Goal: Transaction & Acquisition: Purchase product/service

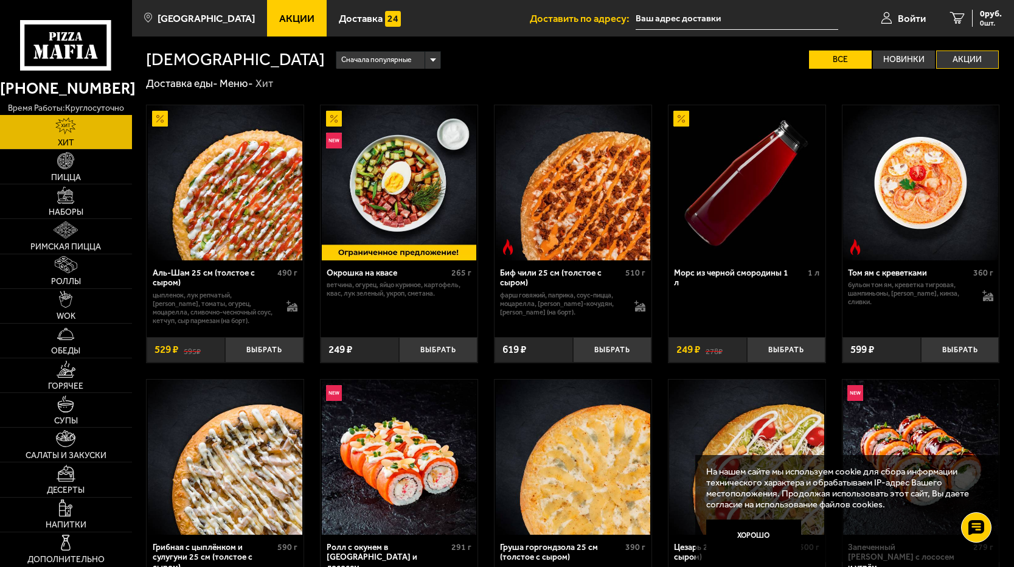
click at [964, 56] on label "Акции" at bounding box center [967, 59] width 62 height 18
click at [0, 0] on input "Акции" at bounding box center [0, 0] width 0 height 0
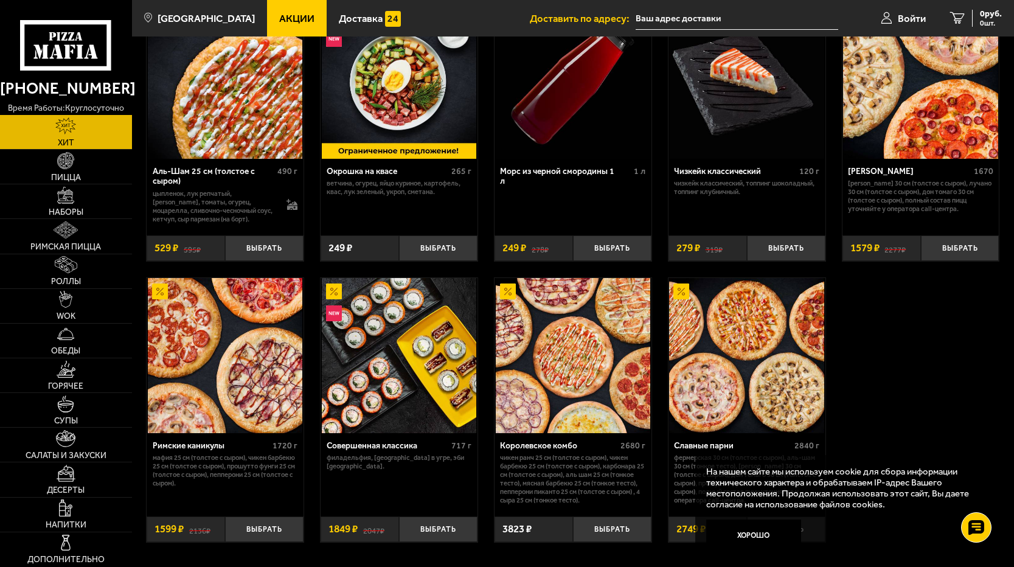
scroll to position [71, 0]
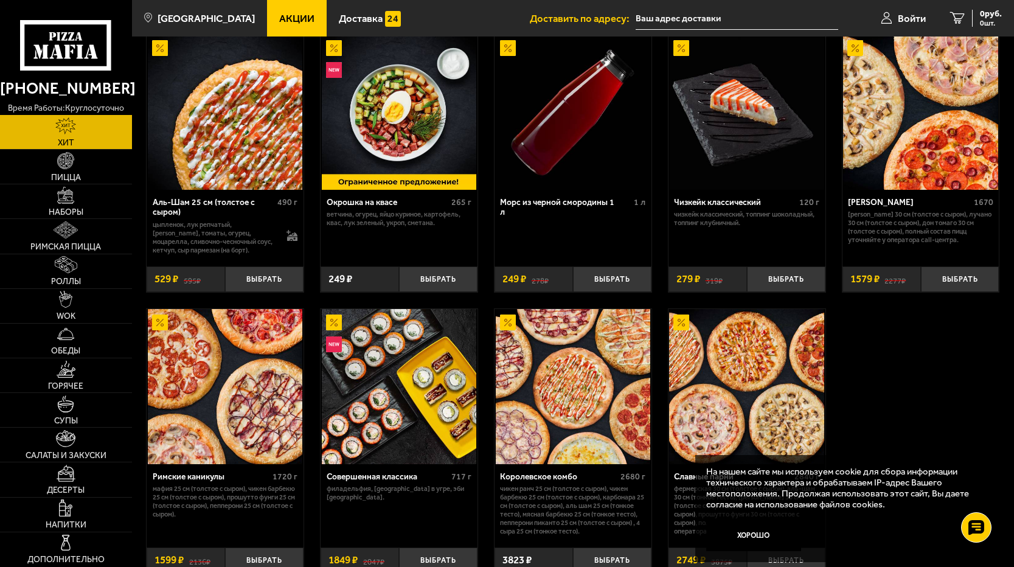
click at [205, 388] on img at bounding box center [225, 386] width 154 height 154
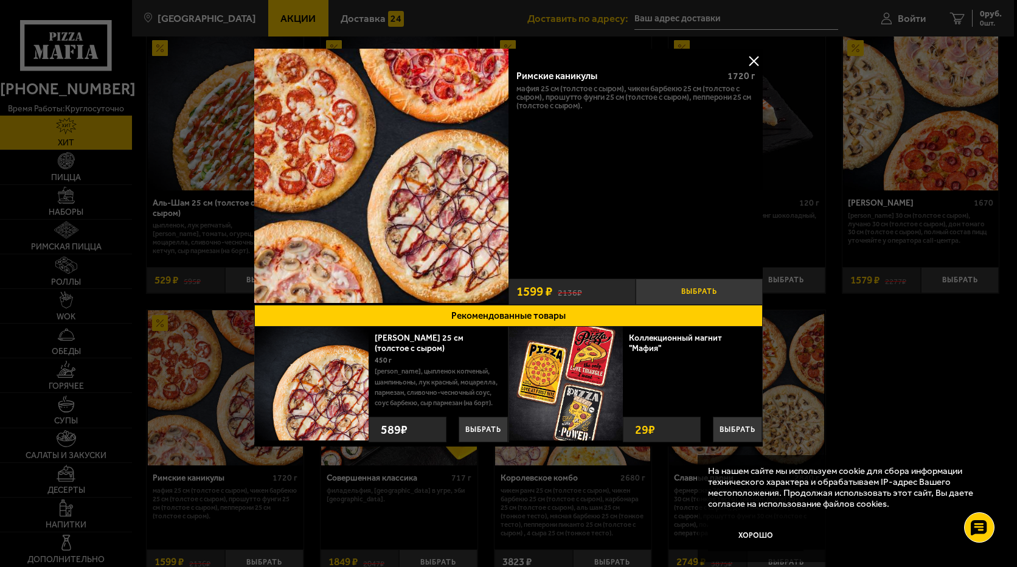
click at [696, 288] on button "Выбрать" at bounding box center [698, 291] width 127 height 26
click at [344, 16] on div at bounding box center [508, 283] width 1017 height 567
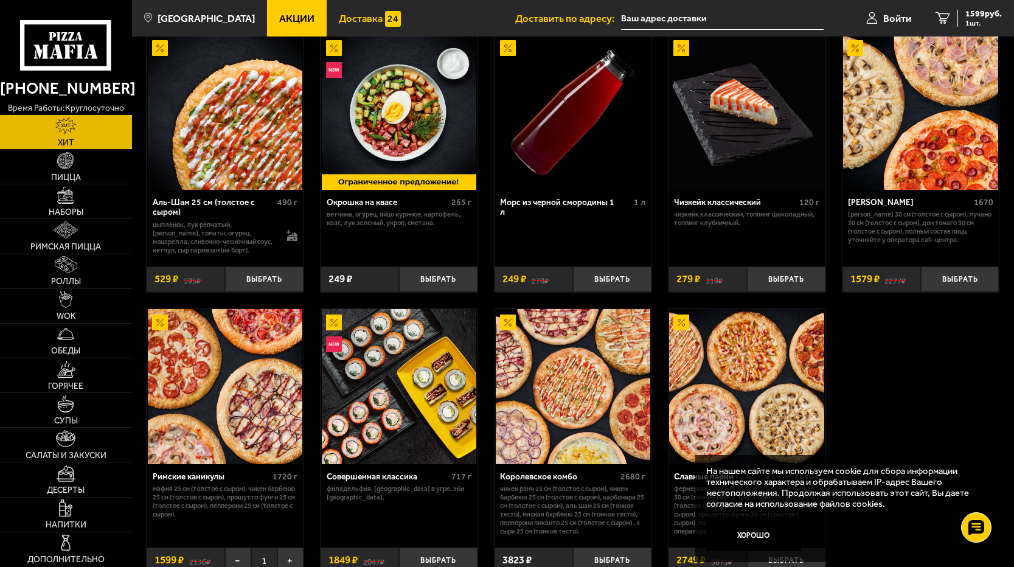
click at [349, 19] on span "Доставка" at bounding box center [361, 18] width 44 height 10
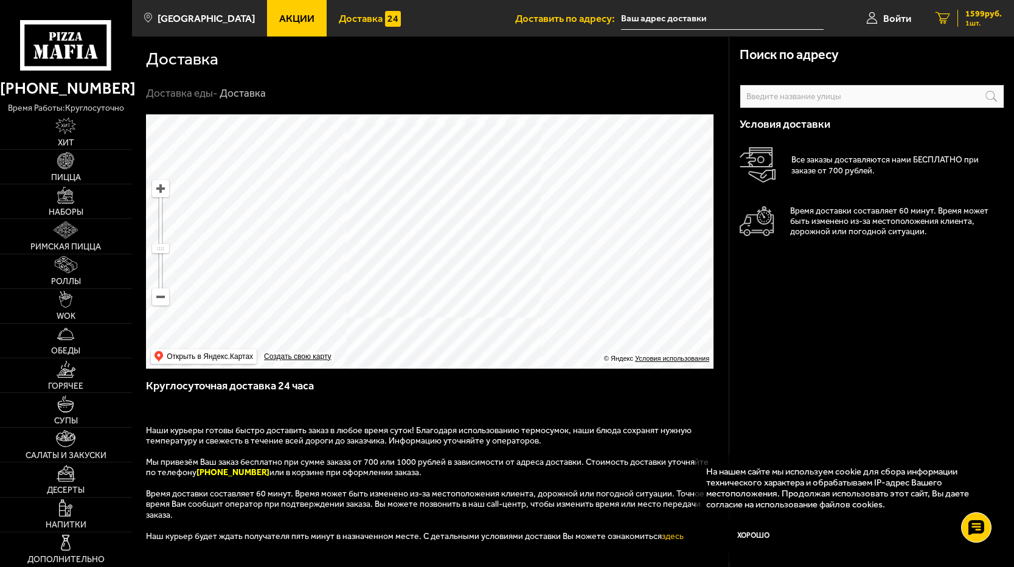
click at [942, 16] on icon "1" at bounding box center [942, 18] width 15 height 12
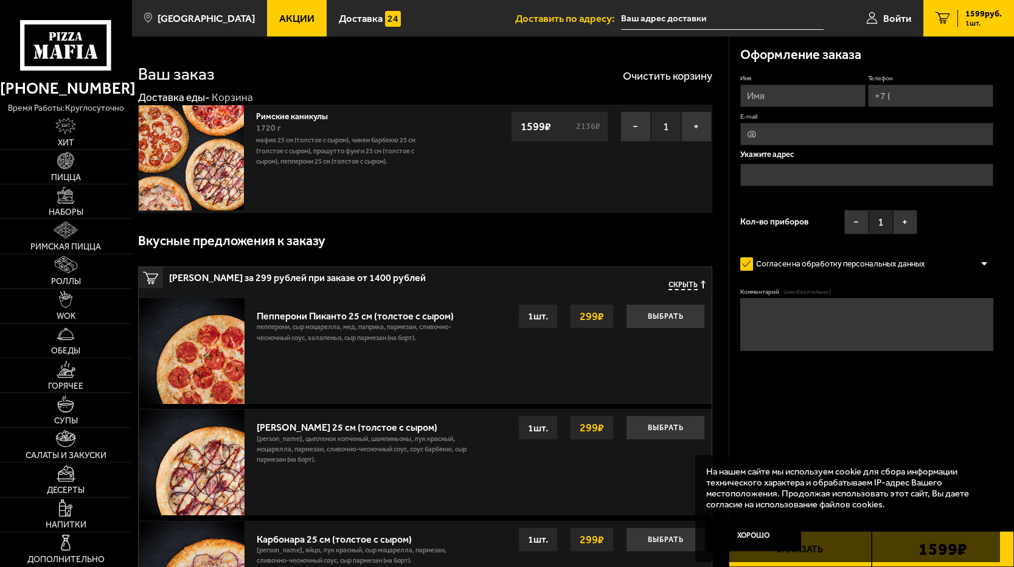
click at [761, 94] on input "Имя" at bounding box center [803, 96] width 126 height 22
type input "[PERSON_NAME]"
type input "[PHONE_NUMBER]"
type input "[EMAIL_ADDRESS][DOMAIN_NAME]"
click at [767, 173] on input "text" at bounding box center [867, 175] width 254 height 22
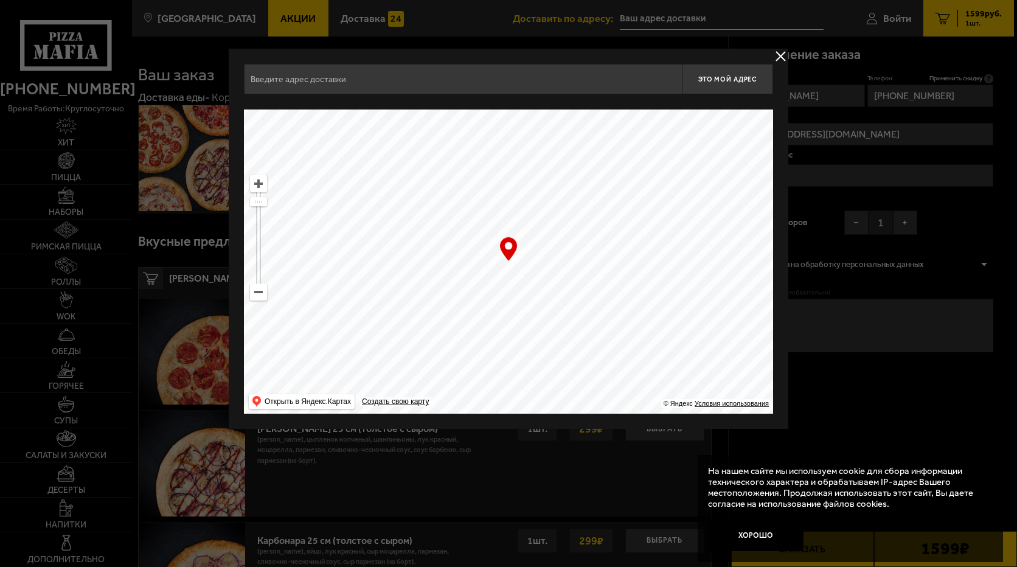
click at [281, 84] on input "text" at bounding box center [463, 79] width 438 height 30
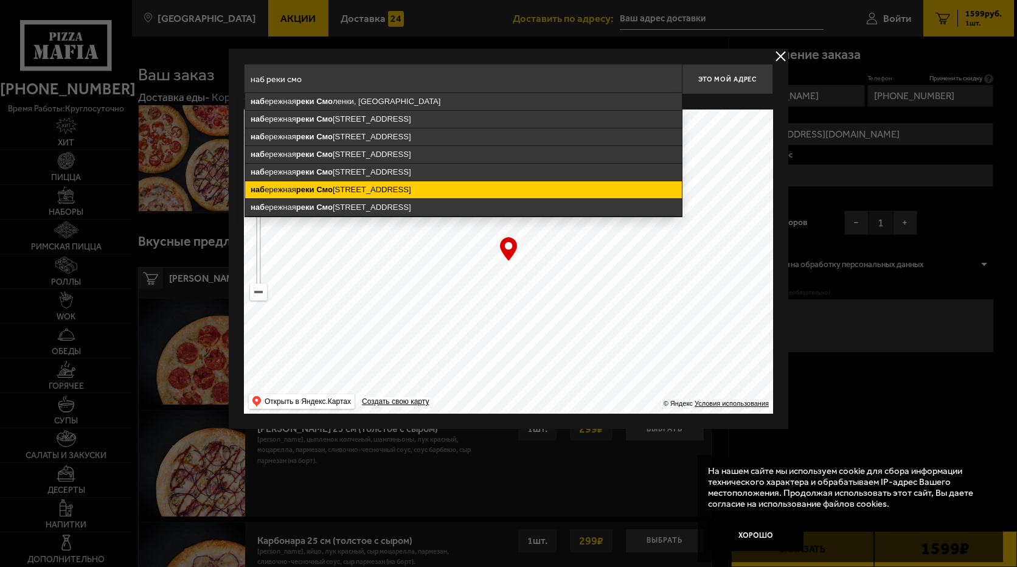
click at [337, 190] on ymaps "наб [STREET_ADDRESS]" at bounding box center [463, 189] width 437 height 17
type input "[STREET_ADDRESS]"
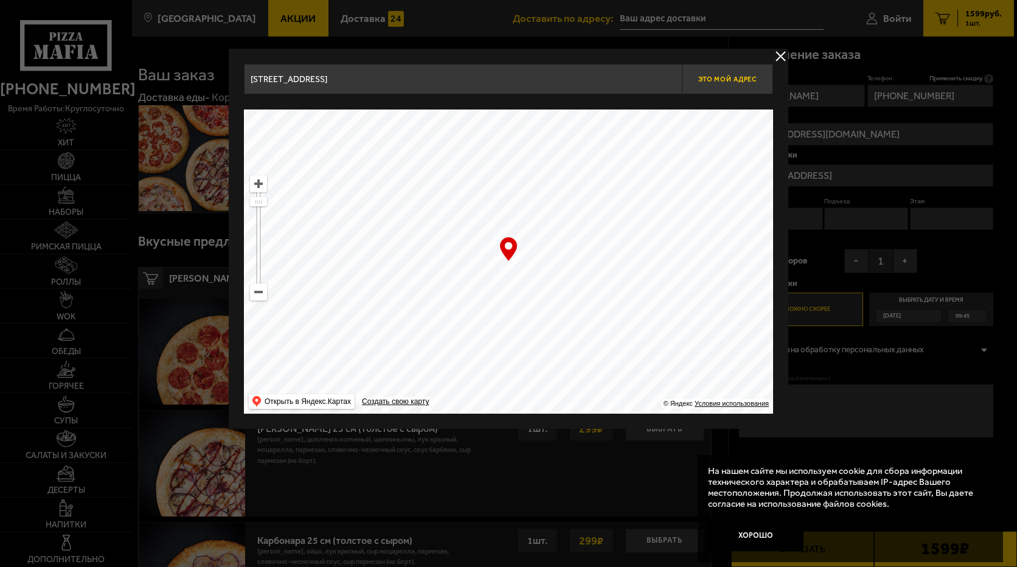
click at [723, 77] on span "Это мой адрес" at bounding box center [727, 79] width 58 height 8
type input "[STREET_ADDRESS]"
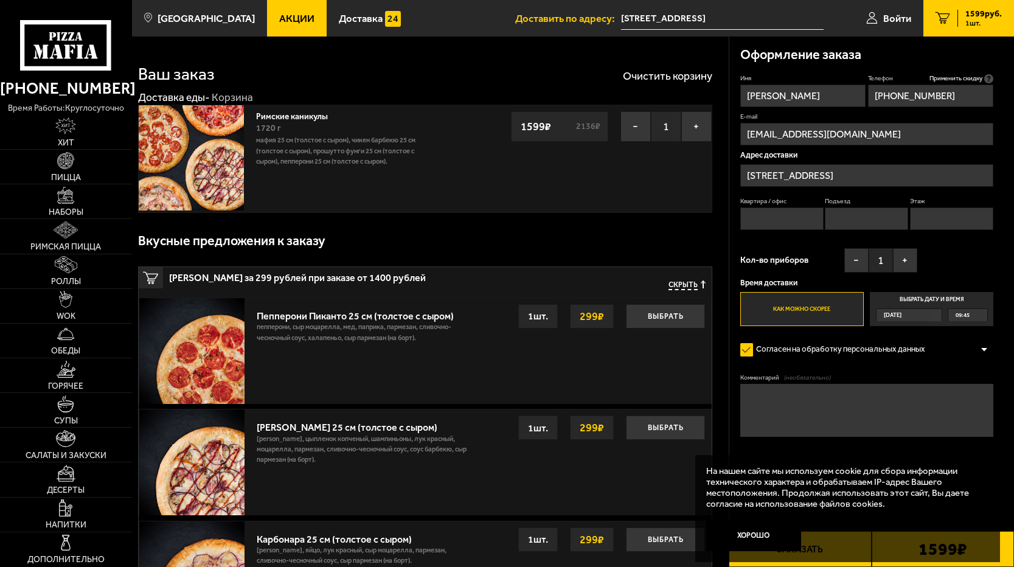
click at [754, 216] on input "Квартира / офис" at bounding box center [781, 218] width 83 height 22
type input "1"
click at [847, 217] on input "Подъезд" at bounding box center [865, 218] width 83 height 22
type input "1"
click at [930, 218] on input "Этаж" at bounding box center [951, 218] width 83 height 22
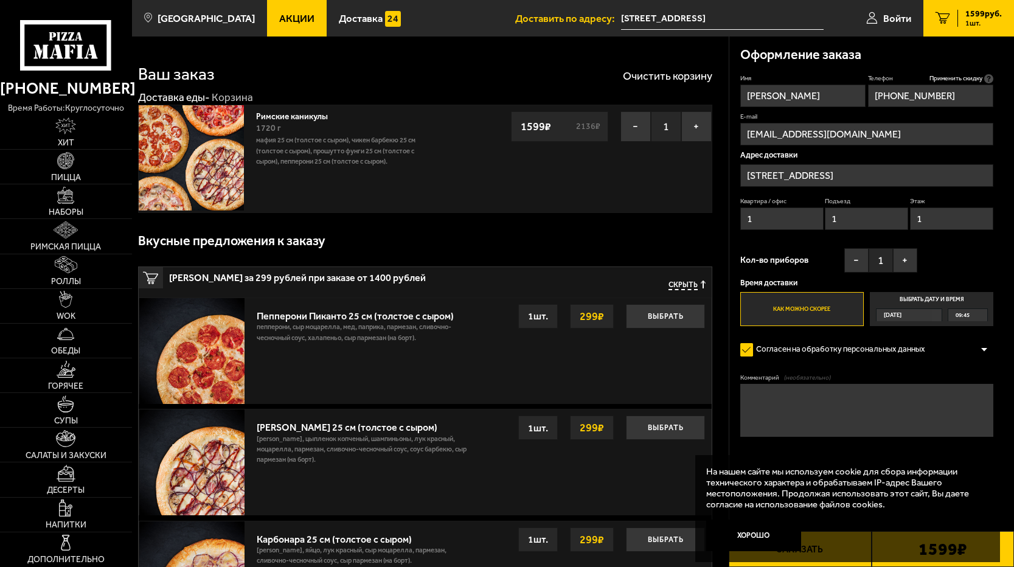
type input "1"
click at [964, 316] on span "09:45" at bounding box center [962, 315] width 14 height 12
click at [0, 0] on input "Выбрать дату и время [DATE] 09:45" at bounding box center [0, 0] width 0 height 0
click at [980, 314] on div "09:45" at bounding box center [967, 315] width 39 height 12
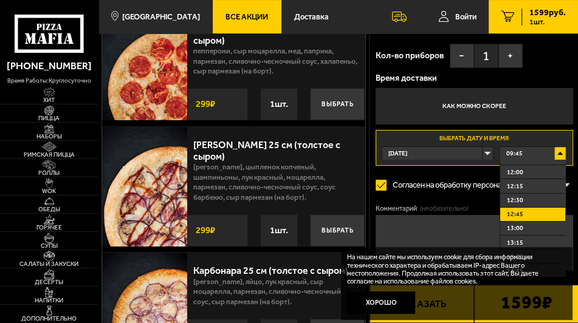
scroll to position [156, 0]
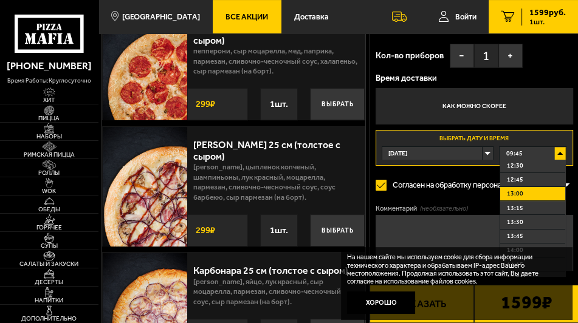
click at [519, 195] on span "13:00" at bounding box center [515, 193] width 16 height 10
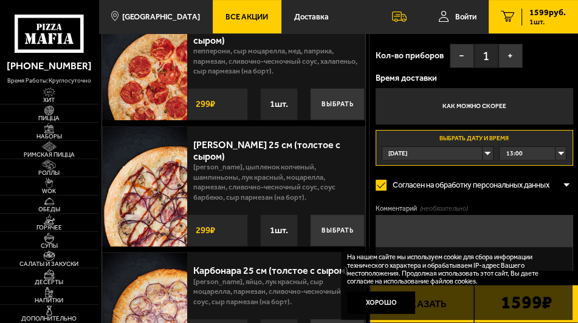
click at [390, 226] on textarea "Комментарий (необязательно)" at bounding box center [475, 243] width 198 height 57
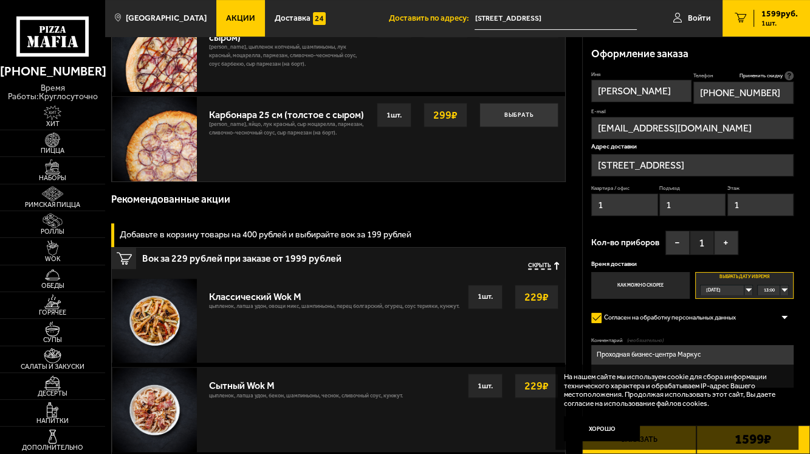
scroll to position [278, 0]
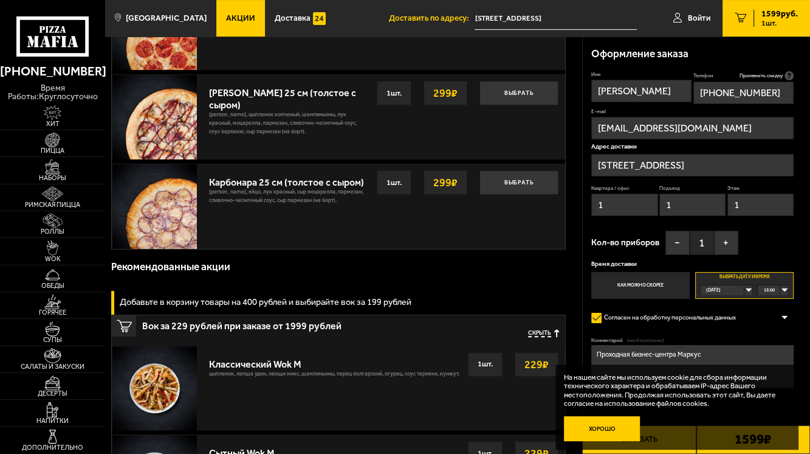
type textarea "Проходная бизнес-центра Маркус"
click at [601, 426] on button "Хорошо" at bounding box center [602, 429] width 76 height 26
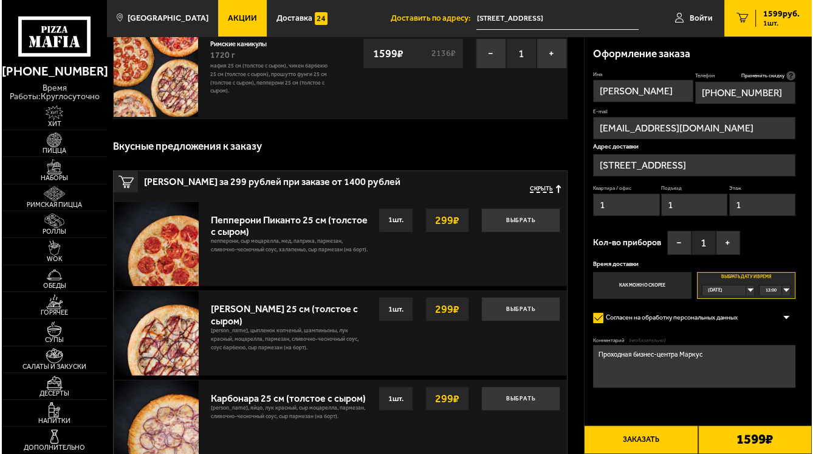
scroll to position [35, 0]
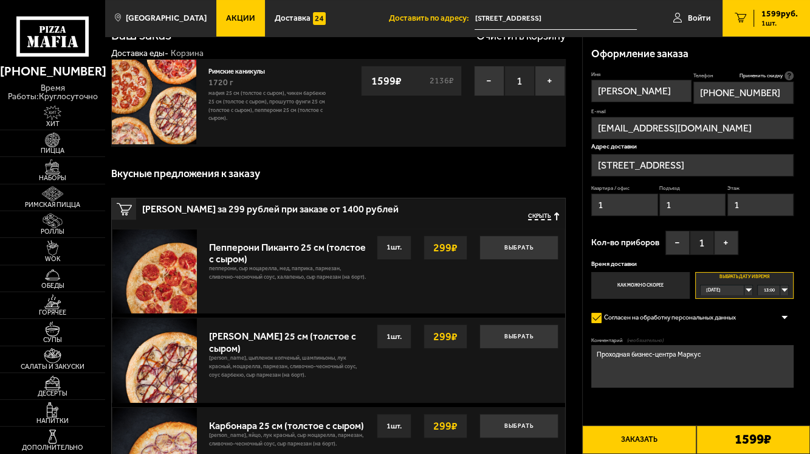
click at [645, 438] on button "Заказать" at bounding box center [639, 439] width 114 height 29
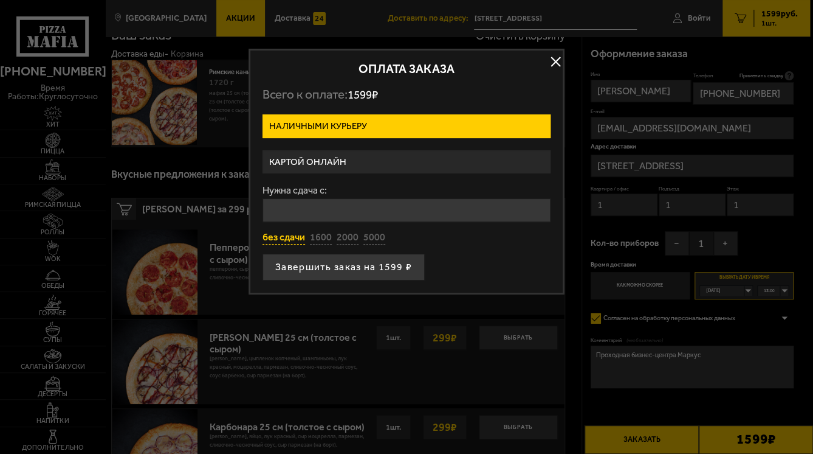
click at [285, 238] on button "без сдачи" at bounding box center [284, 237] width 43 height 13
type input "0"
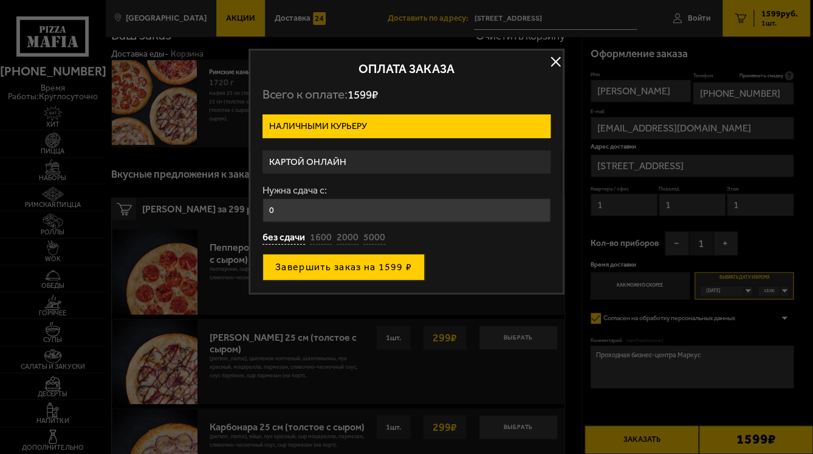
click at [319, 264] on button "Завершить заказ на 1599 ₽" at bounding box center [344, 267] width 162 height 27
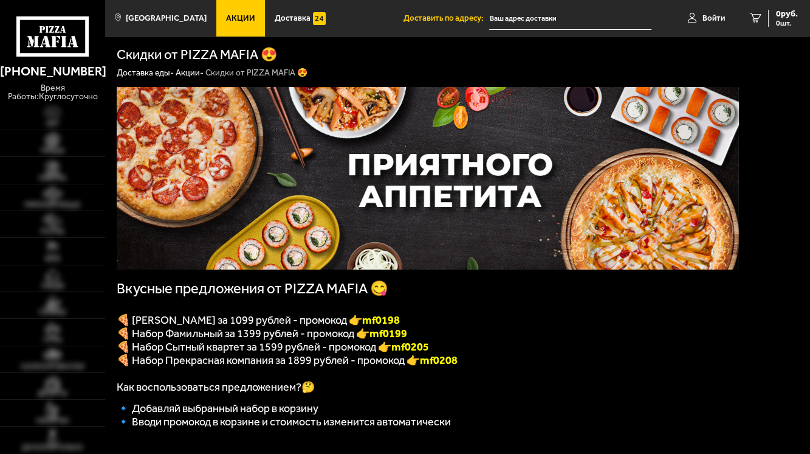
type input "[STREET_ADDRESS]"
drag, startPoint x: 397, startPoint y: 355, endPoint x: 438, endPoint y: 355, distance: 40.7
click at [438, 353] on p "🍕 Набор Сытный квартет за 1599 рублей - промокод 👉 mf0205" at bounding box center [428, 346] width 623 height 13
copy b "mf0205"
click at [54, 170] on img at bounding box center [52, 166] width 32 height 15
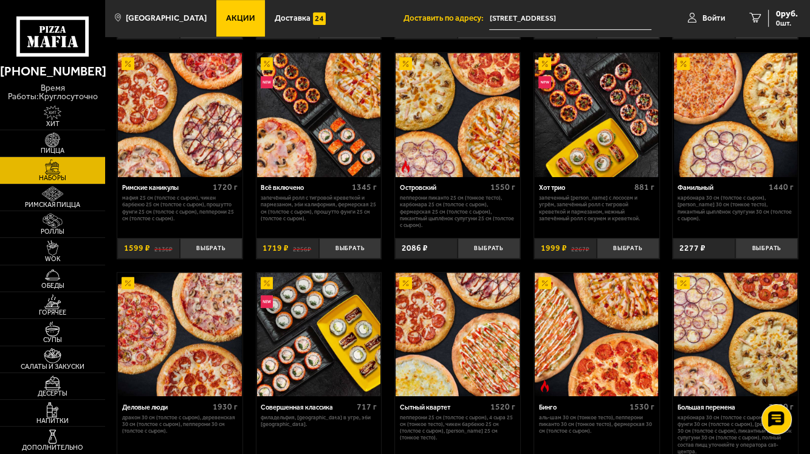
scroll to position [340, 0]
